Goal: Find specific page/section: Find specific page/section

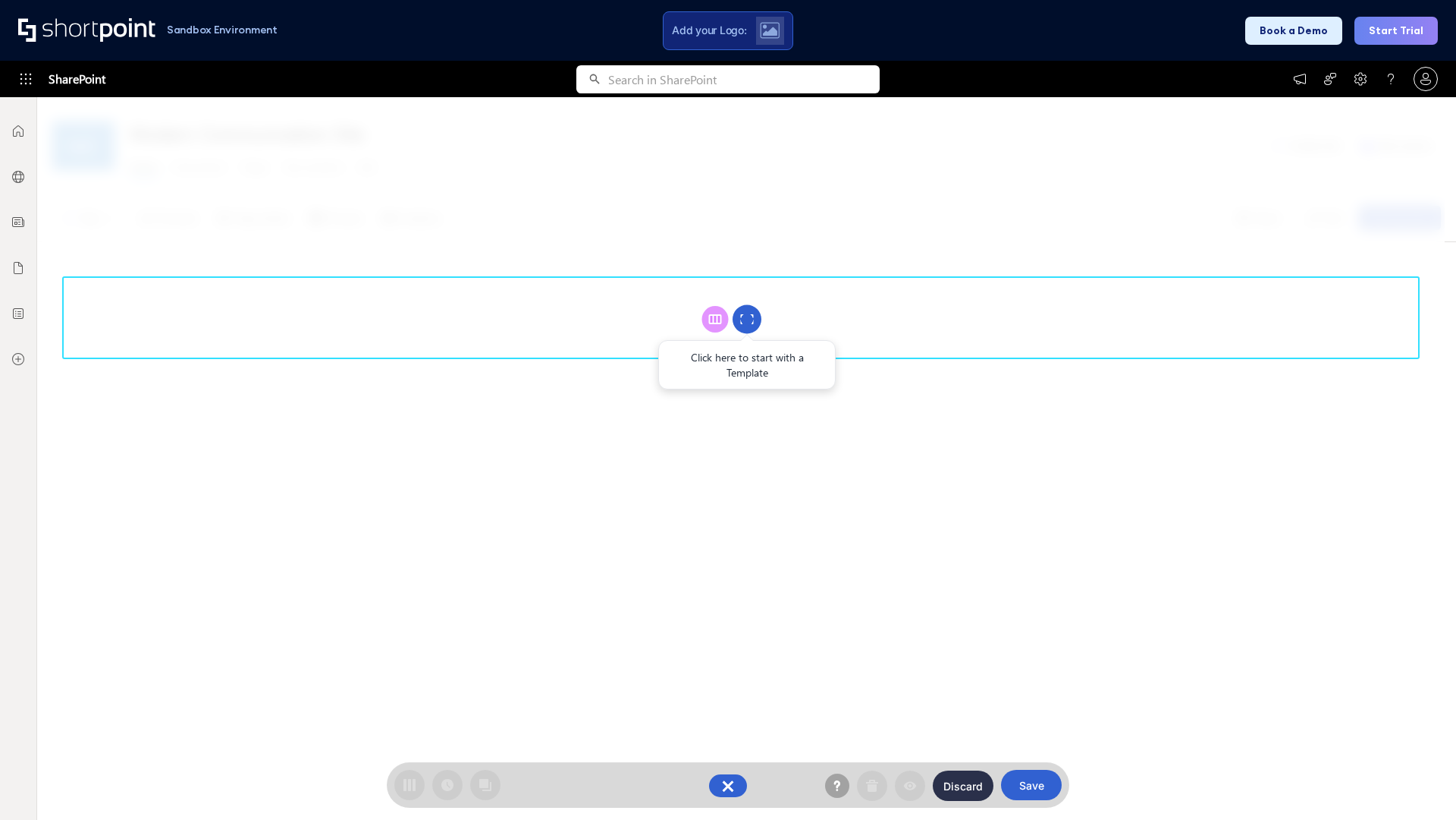
click at [747, 319] on circle at bounding box center [746, 319] width 29 height 29
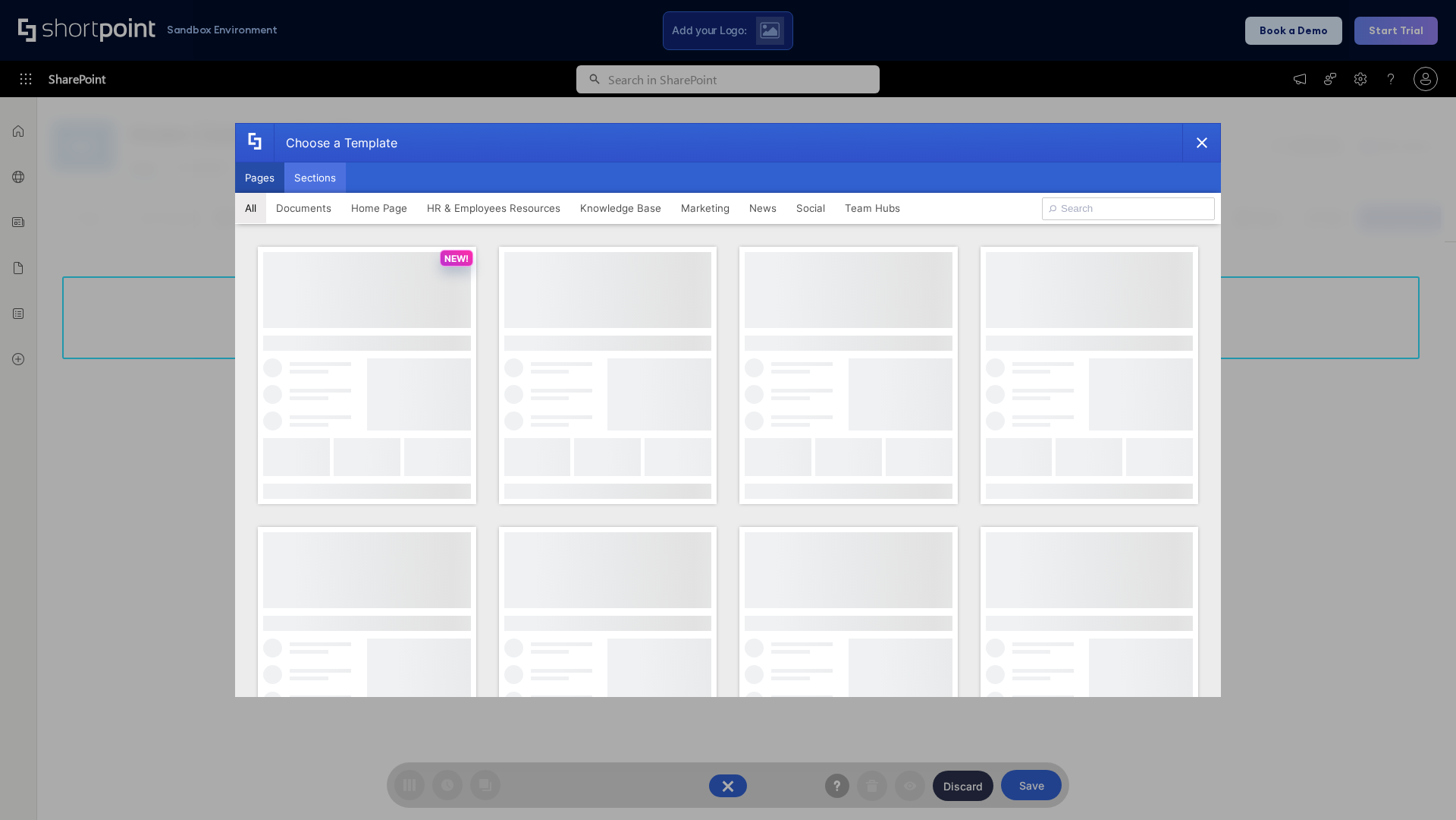
click at [315, 178] on button "Sections" at bounding box center [315, 177] width 62 height 30
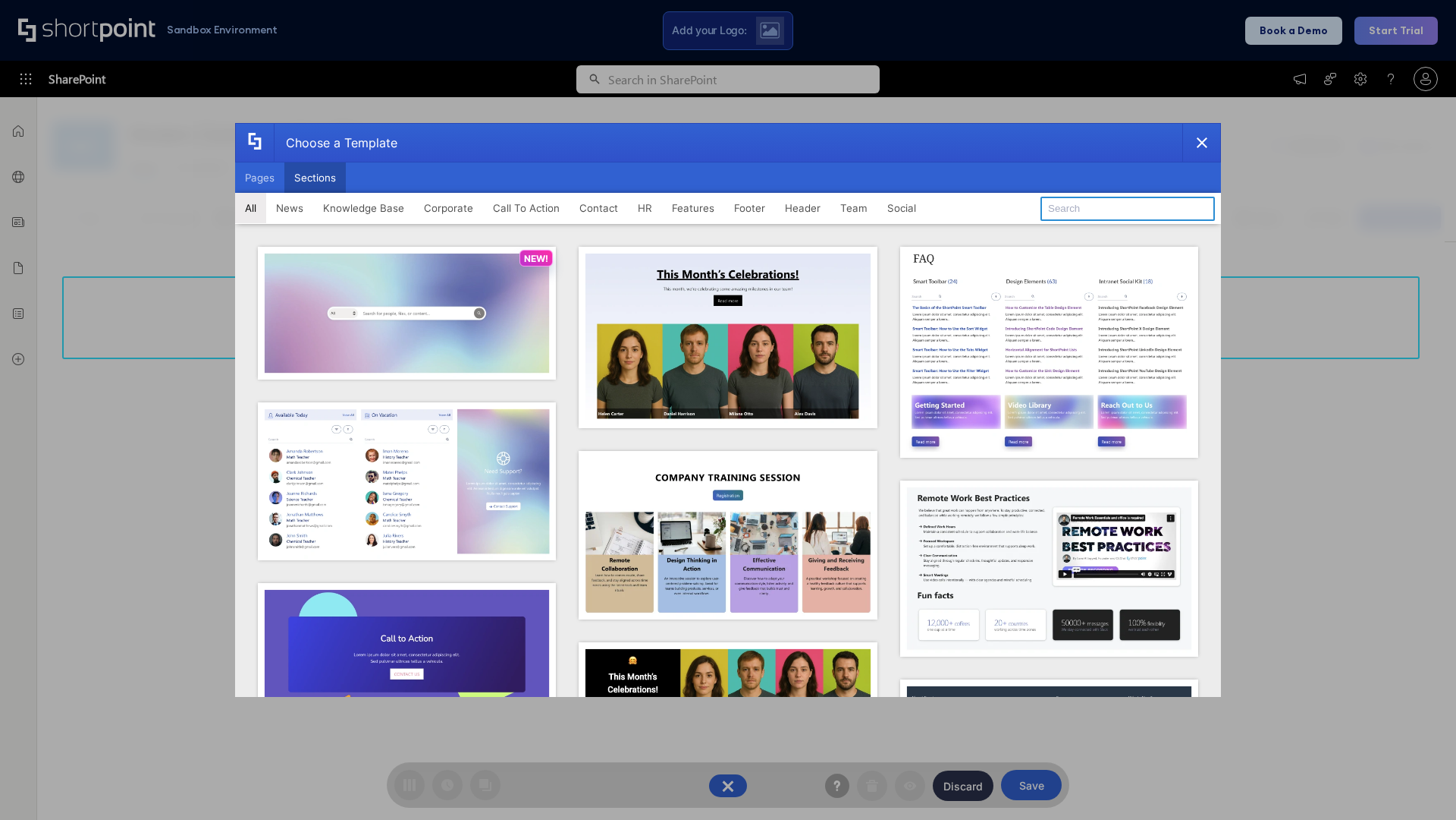
type input "Features Kit 6"
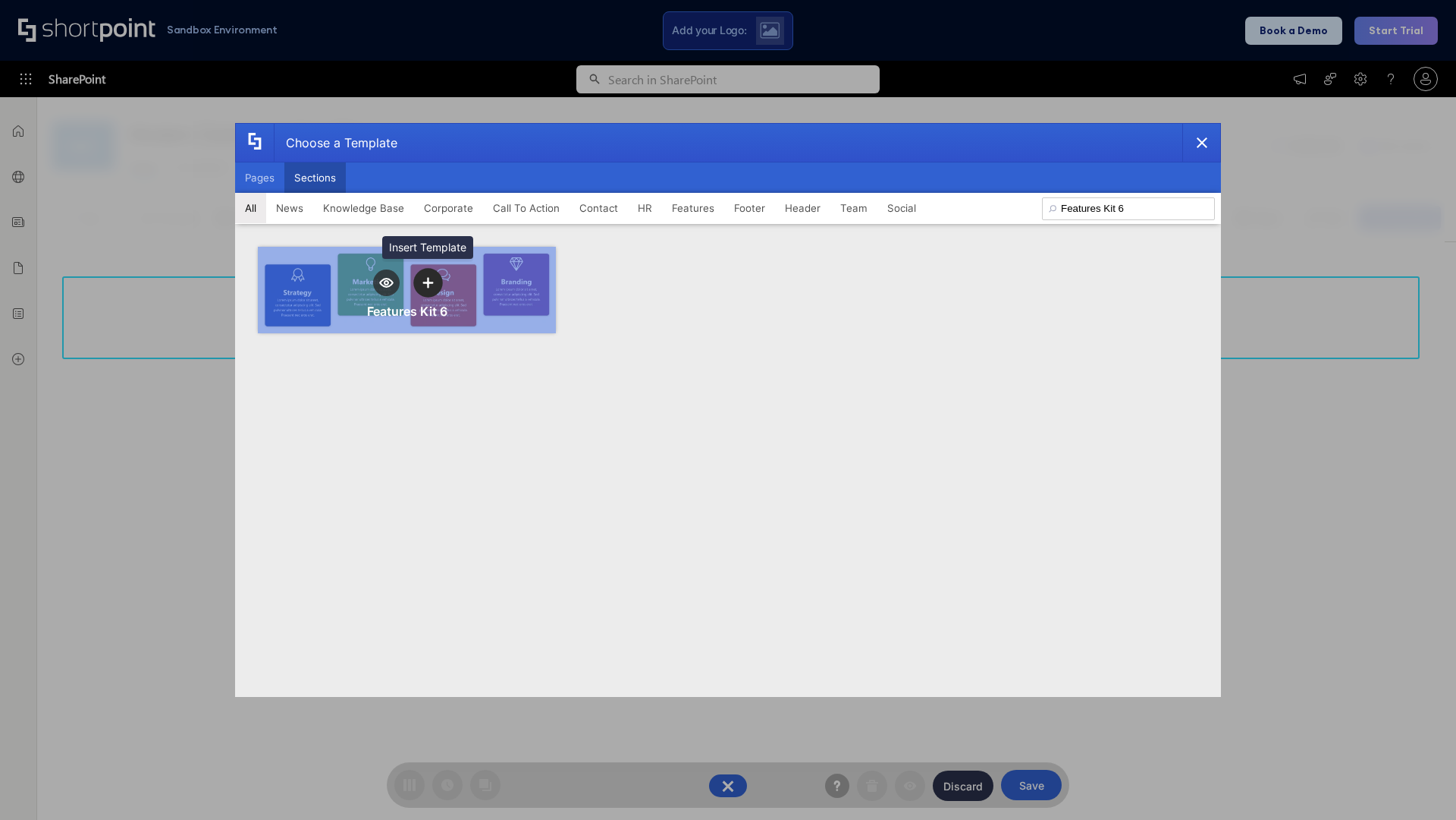
click at [428, 283] on icon "template selector" at bounding box center [428, 283] width 11 height 11
